Goal: Find specific page/section: Find specific page/section

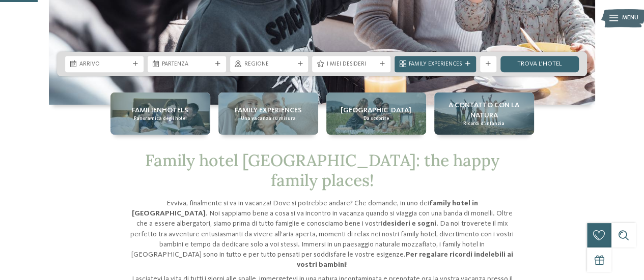
scroll to position [204, 0]
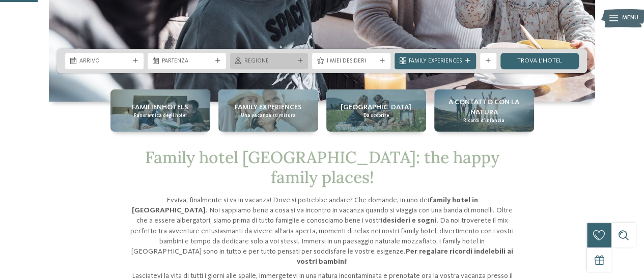
click at [293, 63] on span "Regione" at bounding box center [269, 61] width 50 height 8
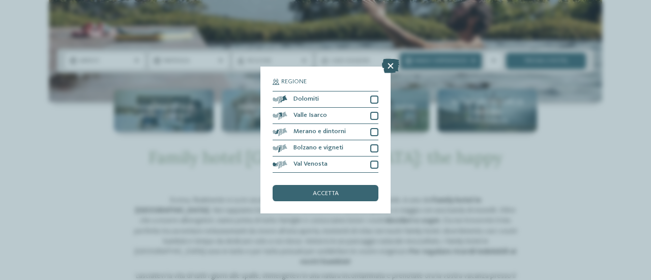
click at [393, 65] on icon at bounding box center [390, 66] width 17 height 14
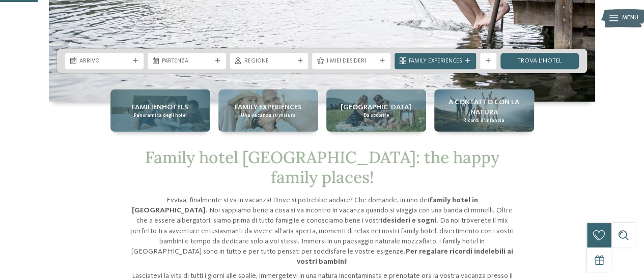
click at [170, 107] on span "Familienhotels" at bounding box center [160, 107] width 56 height 10
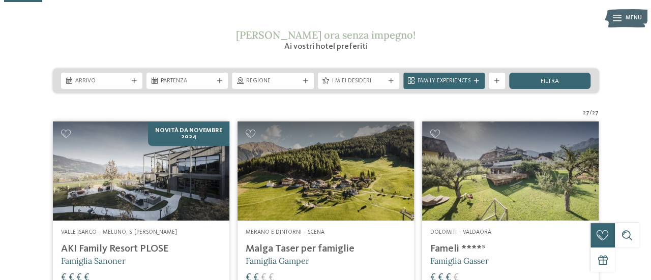
scroll to position [163, 0]
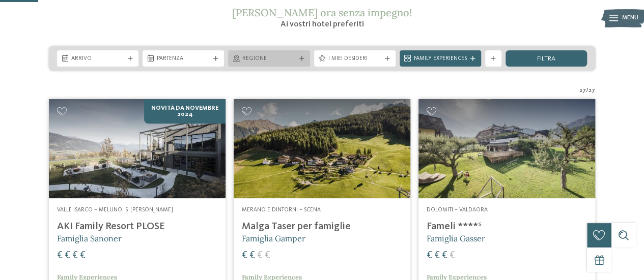
click at [282, 55] on span "Regione" at bounding box center [268, 59] width 53 height 8
